Goal: Information Seeking & Learning: Learn about a topic

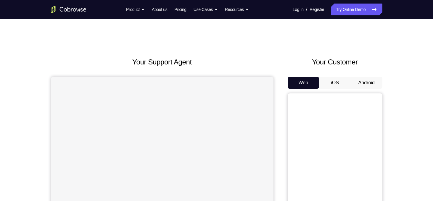
click at [362, 81] on button "Android" at bounding box center [367, 83] width 32 height 12
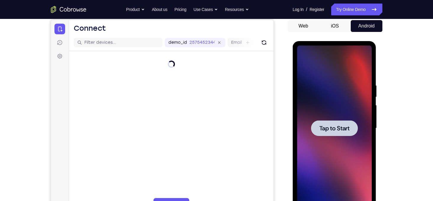
click at [316, 130] on div at bounding box center [334, 128] width 47 height 16
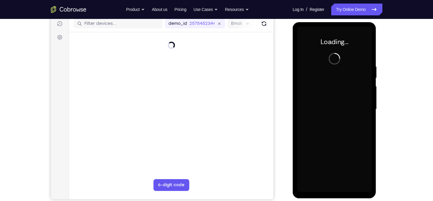
scroll to position [73, 0]
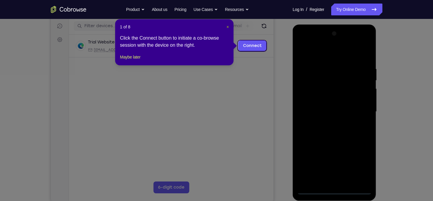
click at [227, 27] on span "×" at bounding box center [227, 27] width 2 height 5
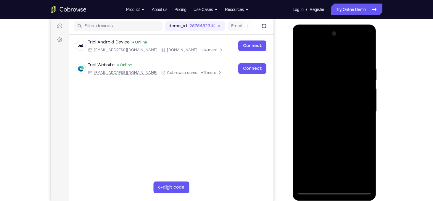
click at [330, 188] on div at bounding box center [334, 112] width 75 height 166
click at [333, 190] on div at bounding box center [334, 112] width 75 height 166
click at [361, 170] on div at bounding box center [334, 112] width 75 height 166
click at [329, 57] on div at bounding box center [334, 112] width 75 height 166
click at [354, 107] on div at bounding box center [334, 112] width 75 height 166
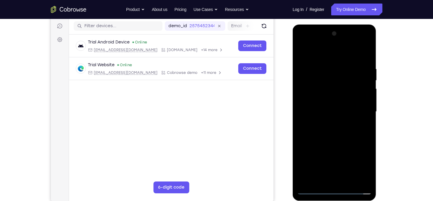
click at [333, 163] on div at bounding box center [334, 112] width 75 height 166
click at [327, 120] on div at bounding box center [334, 112] width 75 height 166
click at [328, 106] on div at bounding box center [334, 112] width 75 height 166
click at [333, 99] on div at bounding box center [334, 112] width 75 height 166
click at [332, 110] on div at bounding box center [334, 112] width 75 height 166
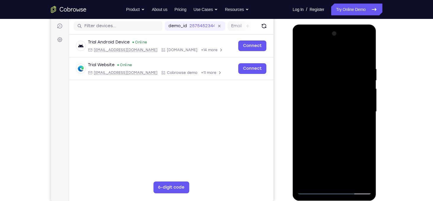
click at [343, 131] on div at bounding box center [334, 112] width 75 height 166
click at [362, 118] on div at bounding box center [334, 112] width 75 height 166
click at [343, 108] on div at bounding box center [334, 112] width 75 height 166
click at [340, 131] on div at bounding box center [334, 112] width 75 height 166
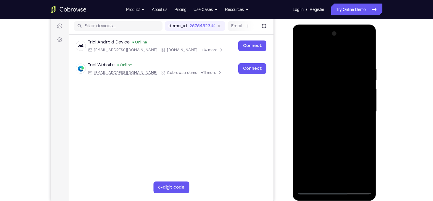
click at [366, 62] on div at bounding box center [334, 112] width 75 height 166
click at [337, 179] on div at bounding box center [334, 112] width 75 height 166
click at [313, 193] on div at bounding box center [334, 112] width 75 height 166
click at [358, 111] on div at bounding box center [334, 112] width 75 height 166
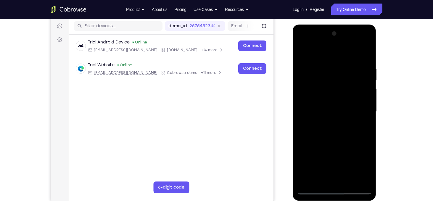
click at [339, 140] on div at bounding box center [334, 112] width 75 height 166
click at [349, 183] on div at bounding box center [334, 112] width 75 height 166
click at [338, 142] on div at bounding box center [334, 112] width 75 height 166
drag, startPoint x: 338, startPoint y: 142, endPoint x: 336, endPoint y: 102, distance: 39.7
click at [336, 102] on div at bounding box center [334, 112] width 75 height 166
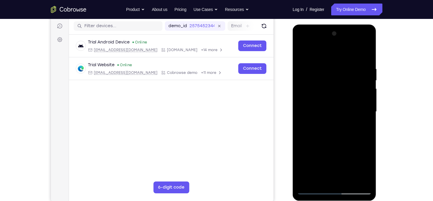
drag, startPoint x: 334, startPoint y: 157, endPoint x: 330, endPoint y: 114, distance: 43.1
click at [330, 114] on div at bounding box center [334, 112] width 75 height 166
click at [332, 139] on div at bounding box center [334, 112] width 75 height 166
click at [321, 180] on div at bounding box center [334, 112] width 75 height 166
click at [362, 126] on div at bounding box center [334, 112] width 75 height 166
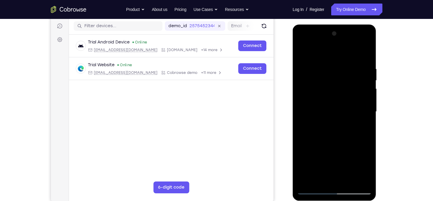
click at [304, 54] on div at bounding box center [334, 112] width 75 height 166
click at [303, 49] on div at bounding box center [334, 112] width 75 height 166
click at [327, 68] on div at bounding box center [334, 112] width 75 height 166
click at [359, 107] on div at bounding box center [334, 112] width 75 height 166
click at [367, 104] on div at bounding box center [334, 112] width 75 height 166
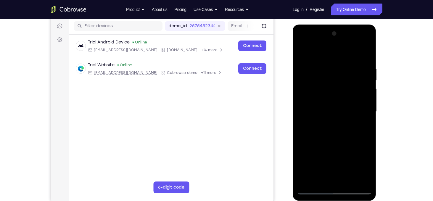
click at [367, 104] on div at bounding box center [334, 112] width 75 height 166
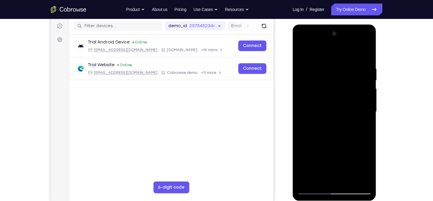
click at [367, 104] on div at bounding box center [334, 112] width 75 height 166
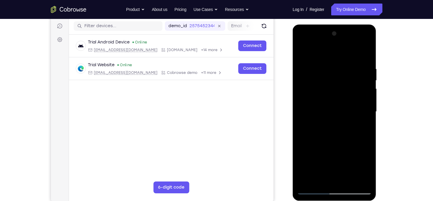
click at [367, 104] on div at bounding box center [334, 112] width 75 height 166
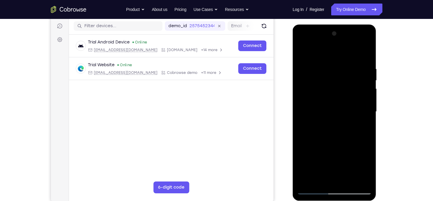
click at [367, 104] on div at bounding box center [334, 112] width 75 height 166
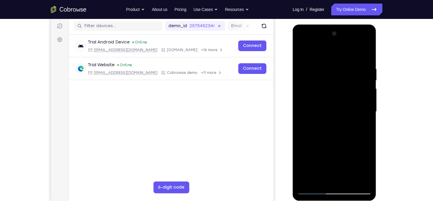
click at [367, 104] on div at bounding box center [334, 112] width 75 height 166
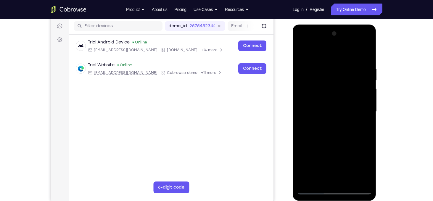
click at [367, 104] on div at bounding box center [334, 112] width 75 height 166
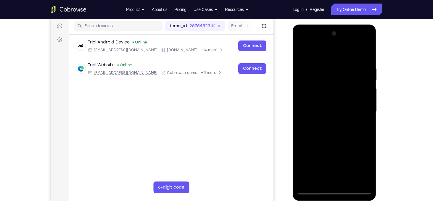
click at [367, 104] on div at bounding box center [334, 112] width 75 height 166
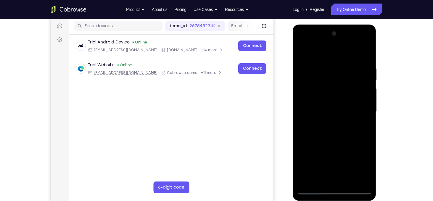
click at [367, 104] on div at bounding box center [334, 112] width 75 height 166
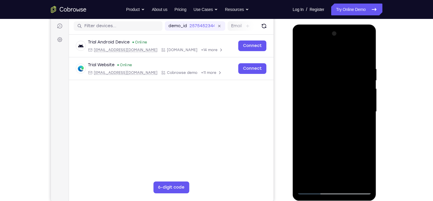
click at [367, 104] on div at bounding box center [334, 112] width 75 height 166
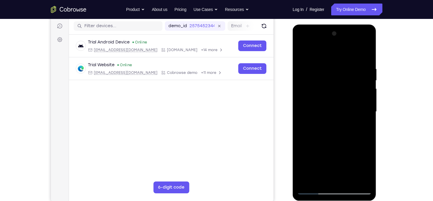
click at [367, 104] on div at bounding box center [334, 112] width 75 height 166
click at [363, 54] on div at bounding box center [334, 112] width 75 height 166
click at [349, 180] on div at bounding box center [334, 112] width 75 height 166
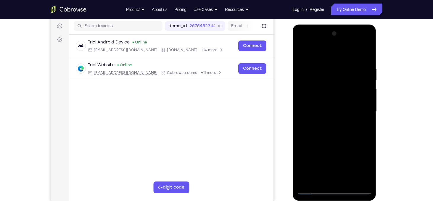
click at [346, 114] on div at bounding box center [334, 112] width 75 height 166
click at [299, 51] on div at bounding box center [334, 112] width 75 height 166
click at [304, 49] on div at bounding box center [334, 112] width 75 height 166
click at [328, 70] on div at bounding box center [334, 112] width 75 height 166
click at [362, 113] on div at bounding box center [334, 112] width 75 height 166
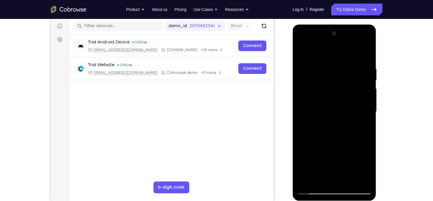
click at [362, 113] on div at bounding box center [334, 112] width 75 height 166
click at [367, 56] on div at bounding box center [334, 112] width 75 height 166
drag, startPoint x: 365, startPoint y: 64, endPoint x: 568, endPoint y: 93, distance: 204.8
click at [293, 69] on html "Online web based iOS Simulators and Android Emulators. Run iPhone, iPad, Mobile…" at bounding box center [335, 114] width 84 height 178
drag, startPoint x: 338, startPoint y: 69, endPoint x: 268, endPoint y: 77, distance: 70.2
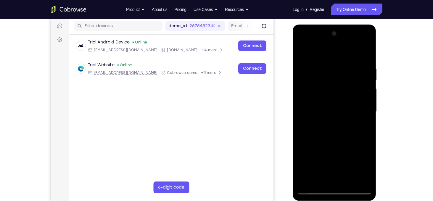
click at [293, 77] on html "Online web based iOS Simulators and Android Emulators. Run iPhone, iPad, Mobile…" at bounding box center [335, 114] width 84 height 178
click at [306, 179] on div at bounding box center [334, 112] width 75 height 166
drag, startPoint x: 310, startPoint y: 154, endPoint x: 298, endPoint y: 55, distance: 99.0
click at [298, 55] on div at bounding box center [334, 112] width 75 height 166
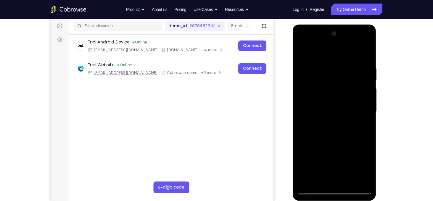
drag, startPoint x: 321, startPoint y: 130, endPoint x: 317, endPoint y: 64, distance: 67.0
click at [317, 64] on div at bounding box center [334, 112] width 75 height 166
click at [306, 180] on div at bounding box center [334, 112] width 75 height 166
click at [360, 182] on div at bounding box center [334, 112] width 75 height 166
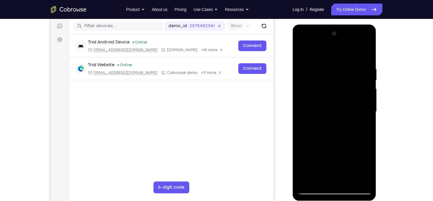
click at [307, 184] on div at bounding box center [334, 112] width 75 height 166
click at [367, 50] on div at bounding box center [334, 112] width 75 height 166
click at [342, 65] on div at bounding box center [334, 112] width 75 height 166
click at [320, 104] on div at bounding box center [334, 112] width 75 height 166
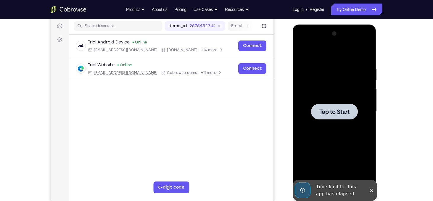
click at [299, 51] on div at bounding box center [334, 112] width 75 height 166
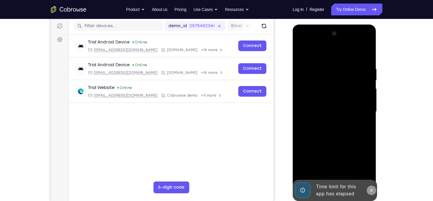
click at [370, 190] on icon at bounding box center [371, 190] width 5 height 5
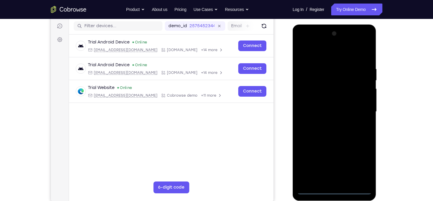
click at [337, 191] on div at bounding box center [334, 112] width 75 height 166
click at [360, 167] on div at bounding box center [334, 112] width 75 height 166
click at [315, 55] on div at bounding box center [334, 112] width 75 height 166
click at [358, 110] on div at bounding box center [334, 112] width 75 height 166
click at [330, 123] on div at bounding box center [334, 112] width 75 height 166
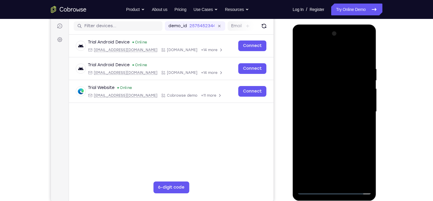
click at [325, 107] on div at bounding box center [334, 112] width 75 height 166
click at [329, 99] on div at bounding box center [334, 112] width 75 height 166
click at [337, 112] on div at bounding box center [334, 112] width 75 height 166
click at [328, 138] on div at bounding box center [334, 112] width 75 height 166
click at [325, 72] on div at bounding box center [334, 112] width 75 height 166
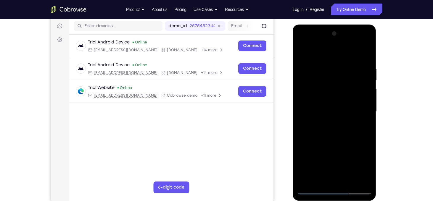
click at [366, 100] on div at bounding box center [334, 112] width 75 height 166
click at [307, 101] on div at bounding box center [334, 112] width 75 height 166
click at [358, 112] on div at bounding box center [334, 112] width 75 height 166
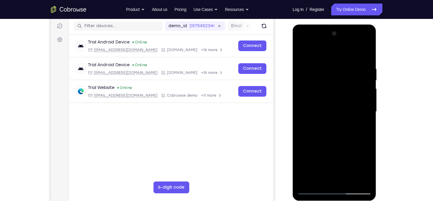
click at [358, 112] on div at bounding box center [334, 112] width 75 height 166
click at [303, 104] on div at bounding box center [334, 112] width 75 height 166
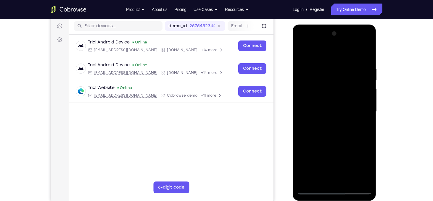
click at [303, 104] on div at bounding box center [334, 112] width 75 height 166
click at [358, 120] on div at bounding box center [334, 112] width 75 height 166
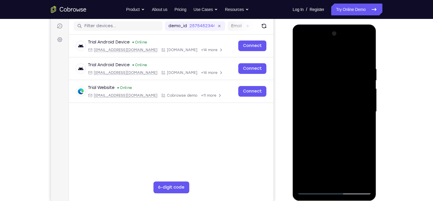
click at [358, 120] on div at bounding box center [334, 112] width 75 height 166
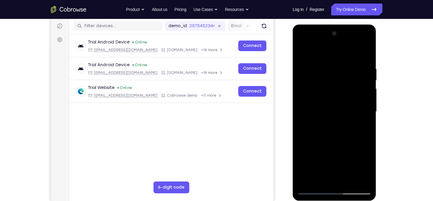
click at [358, 120] on div at bounding box center [334, 112] width 75 height 166
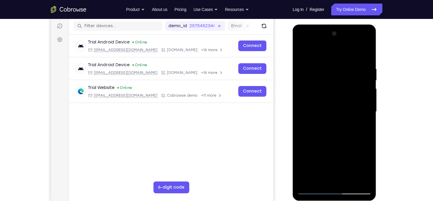
click at [358, 120] on div at bounding box center [334, 112] width 75 height 166
click at [364, 54] on div at bounding box center [334, 112] width 75 height 166
drag, startPoint x: 334, startPoint y: 153, endPoint x: 327, endPoint y: 52, distance: 100.8
click at [327, 52] on div at bounding box center [334, 112] width 75 height 166
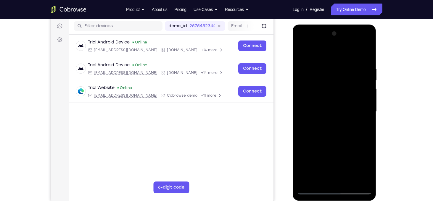
drag, startPoint x: 344, startPoint y: 144, endPoint x: 337, endPoint y: 46, distance: 98.5
click at [337, 46] on div at bounding box center [334, 112] width 75 height 166
drag, startPoint x: 338, startPoint y: 125, endPoint x: 335, endPoint y: 91, distance: 34.7
click at [335, 91] on div at bounding box center [334, 112] width 75 height 166
drag, startPoint x: 340, startPoint y: 151, endPoint x: 330, endPoint y: 65, distance: 87.0
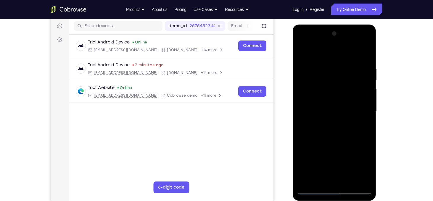
click at [330, 65] on div at bounding box center [334, 112] width 75 height 166
drag, startPoint x: 331, startPoint y: 98, endPoint x: 345, endPoint y: 170, distance: 73.5
click at [345, 170] on div at bounding box center [334, 112] width 75 height 166
click at [368, 105] on div at bounding box center [334, 112] width 75 height 166
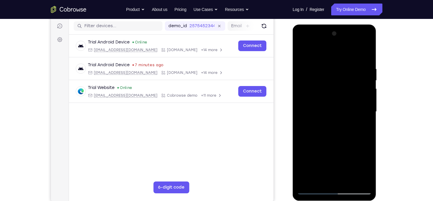
click at [368, 105] on div at bounding box center [334, 112] width 75 height 166
click at [300, 105] on div at bounding box center [334, 112] width 75 height 166
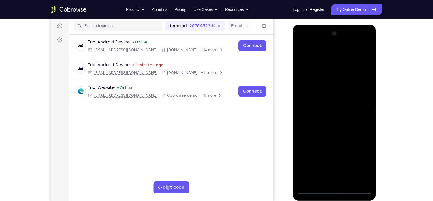
click at [300, 105] on div at bounding box center [334, 112] width 75 height 166
click at [312, 66] on div at bounding box center [334, 112] width 75 height 166
drag, startPoint x: 321, startPoint y: 118, endPoint x: 322, endPoint y: 64, distance: 53.6
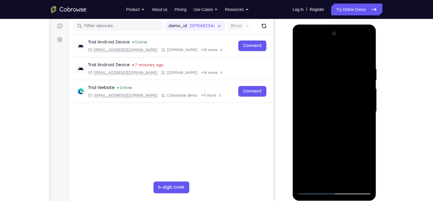
click at [322, 64] on div at bounding box center [334, 112] width 75 height 166
drag, startPoint x: 327, startPoint y: 132, endPoint x: 323, endPoint y: 90, distance: 42.2
click at [323, 90] on div at bounding box center [334, 112] width 75 height 166
drag, startPoint x: 321, startPoint y: 134, endPoint x: 324, endPoint y: 73, distance: 61.3
click at [324, 73] on div at bounding box center [334, 112] width 75 height 166
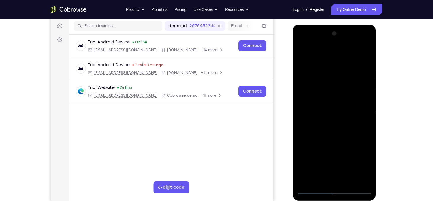
click at [312, 128] on div at bounding box center [334, 112] width 75 height 166
click at [368, 83] on div at bounding box center [334, 112] width 75 height 166
click at [365, 83] on div at bounding box center [334, 112] width 75 height 166
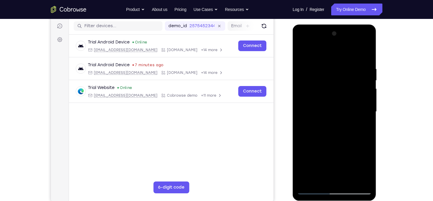
click at [301, 51] on div at bounding box center [334, 112] width 75 height 166
drag, startPoint x: 317, startPoint y: 116, endPoint x: 317, endPoint y: 40, distance: 75.4
click at [317, 40] on div at bounding box center [334, 112] width 75 height 166
drag, startPoint x: 321, startPoint y: 123, endPoint x: 319, endPoint y: 48, distance: 74.6
click at [319, 48] on div at bounding box center [334, 112] width 75 height 166
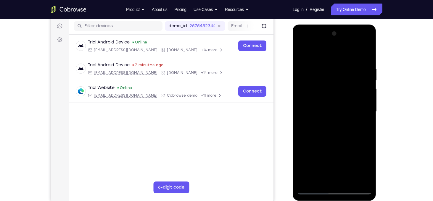
drag, startPoint x: 326, startPoint y: 126, endPoint x: 323, endPoint y: 71, distance: 55.7
click at [323, 71] on div at bounding box center [334, 112] width 75 height 166
click at [330, 88] on div at bounding box center [334, 112] width 75 height 166
click at [367, 71] on div at bounding box center [334, 112] width 75 height 166
drag, startPoint x: 355, startPoint y: 114, endPoint x: 352, endPoint y: 154, distance: 39.8
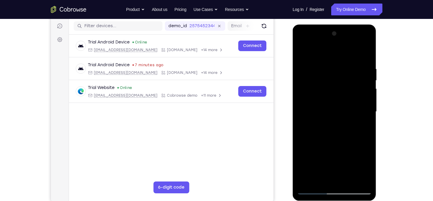
click at [352, 154] on div at bounding box center [334, 112] width 75 height 166
click at [367, 101] on div at bounding box center [334, 112] width 75 height 166
click at [367, 104] on div at bounding box center [334, 112] width 75 height 166
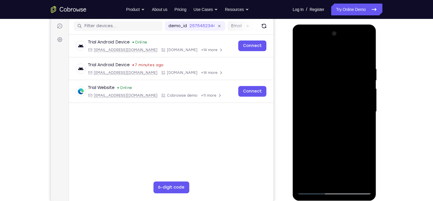
click at [300, 52] on div at bounding box center [334, 112] width 75 height 166
click at [306, 181] on div at bounding box center [334, 112] width 75 height 166
click at [360, 180] on div at bounding box center [334, 112] width 75 height 166
click at [318, 107] on div at bounding box center [334, 112] width 75 height 166
click at [358, 99] on div at bounding box center [334, 112] width 75 height 166
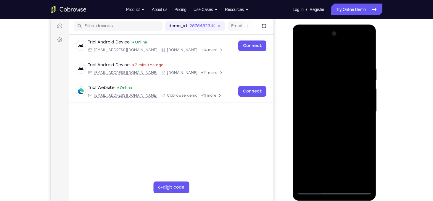
click at [358, 99] on div at bounding box center [334, 112] width 75 height 166
click at [367, 96] on div at bounding box center [334, 112] width 75 height 166
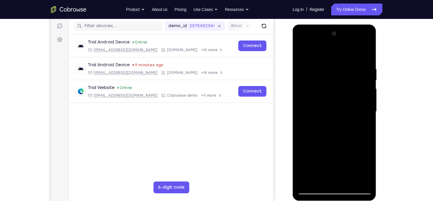
click at [367, 96] on div at bounding box center [334, 112] width 75 height 166
click at [364, 35] on div at bounding box center [334, 112] width 75 height 166
